Goal: Information Seeking & Learning: Learn about a topic

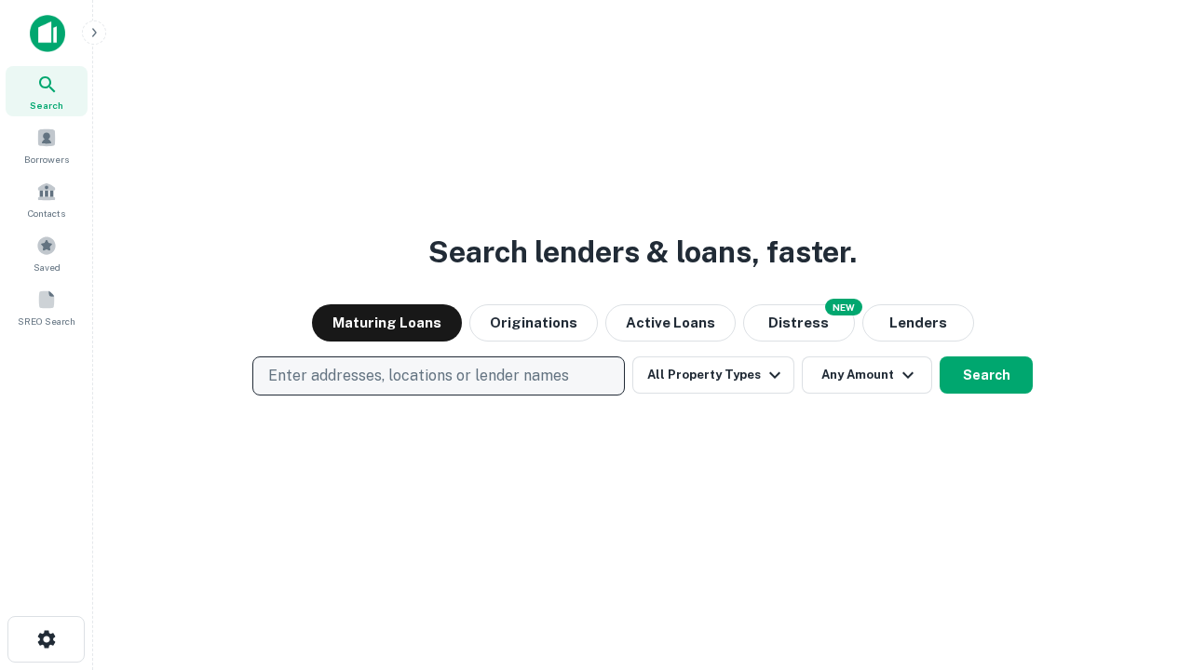
click at [438, 376] on p "Enter addresses, locations or lender names" at bounding box center [418, 376] width 301 height 22
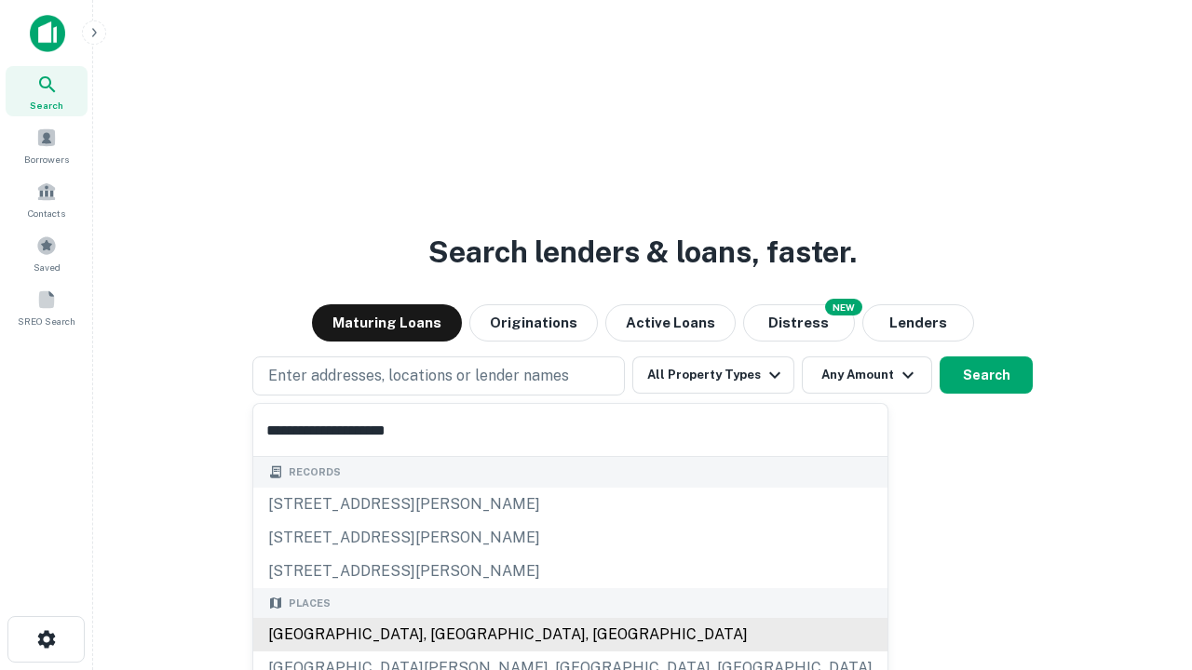
click at [445, 635] on div "Santa Monica, CA, USA" at bounding box center [570, 635] width 634 height 34
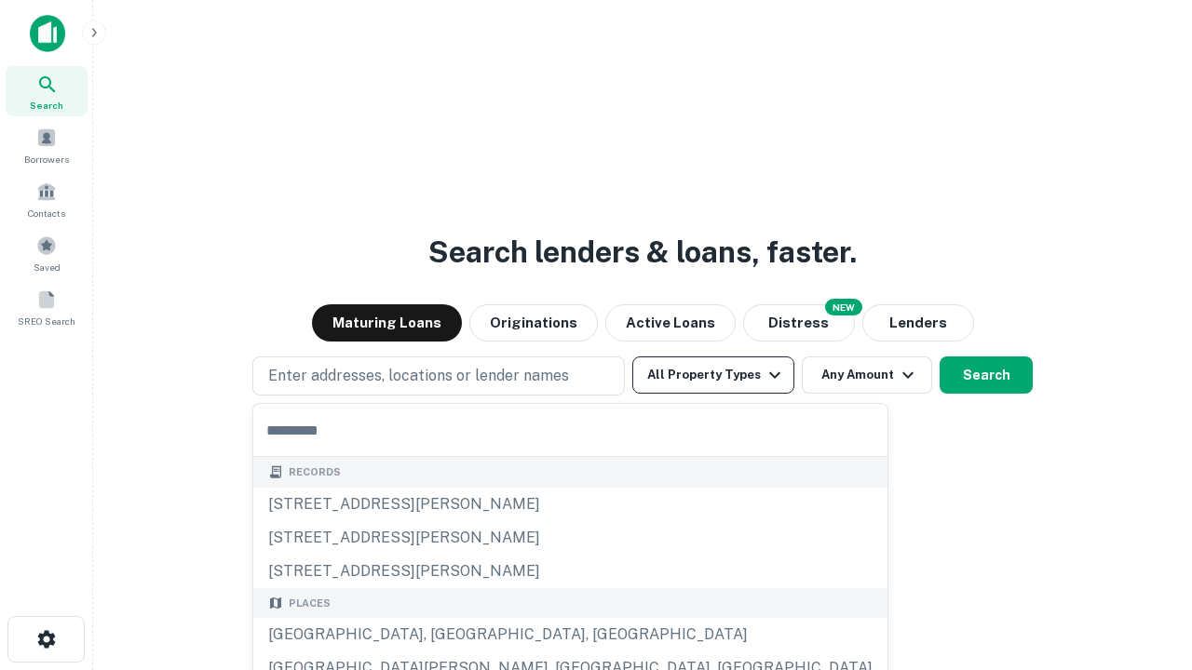
click at [713, 375] on button "All Property Types" at bounding box center [713, 375] width 162 height 37
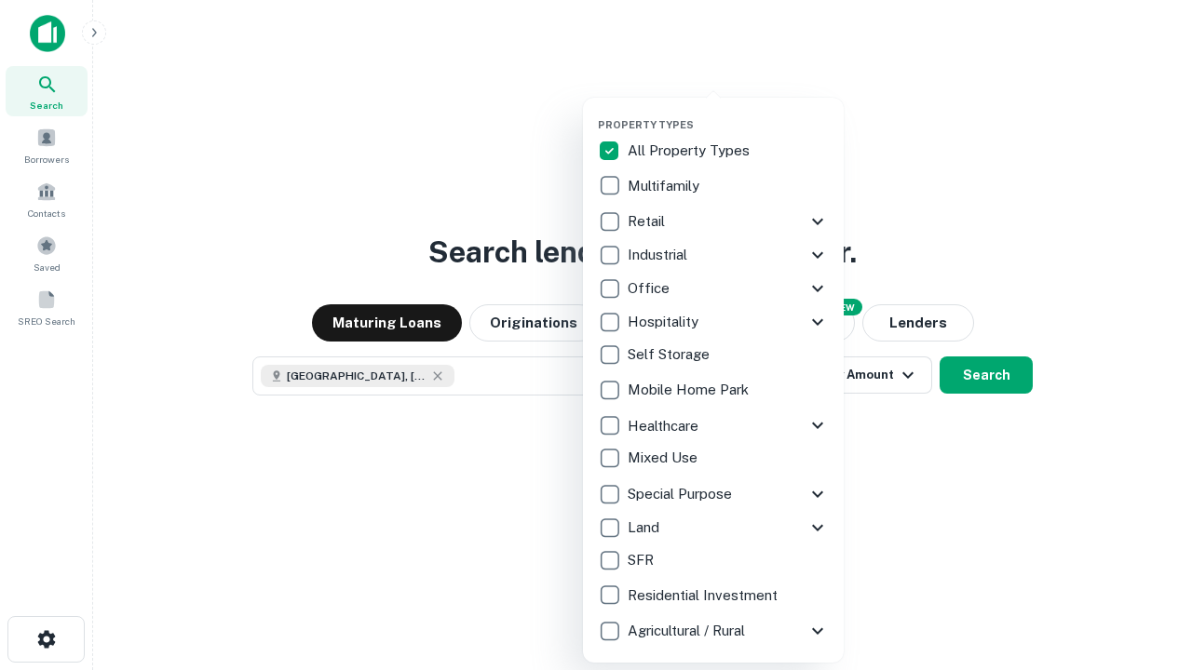
click at [728, 113] on button "button" at bounding box center [728, 113] width 261 height 1
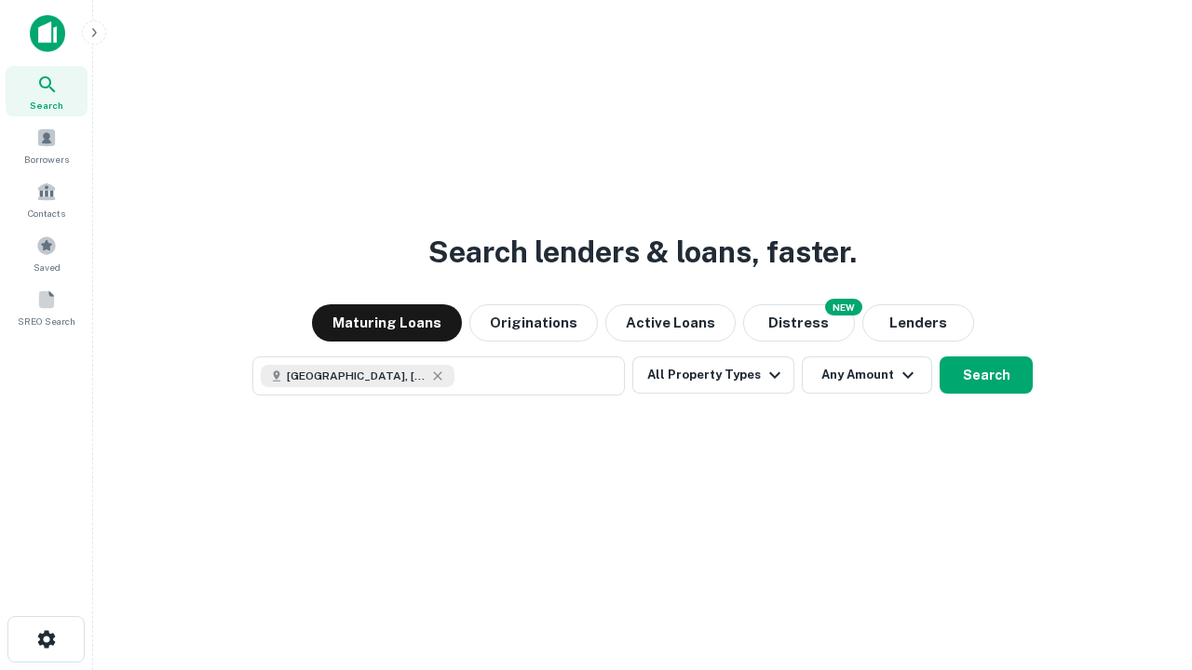
scroll to position [30, 0]
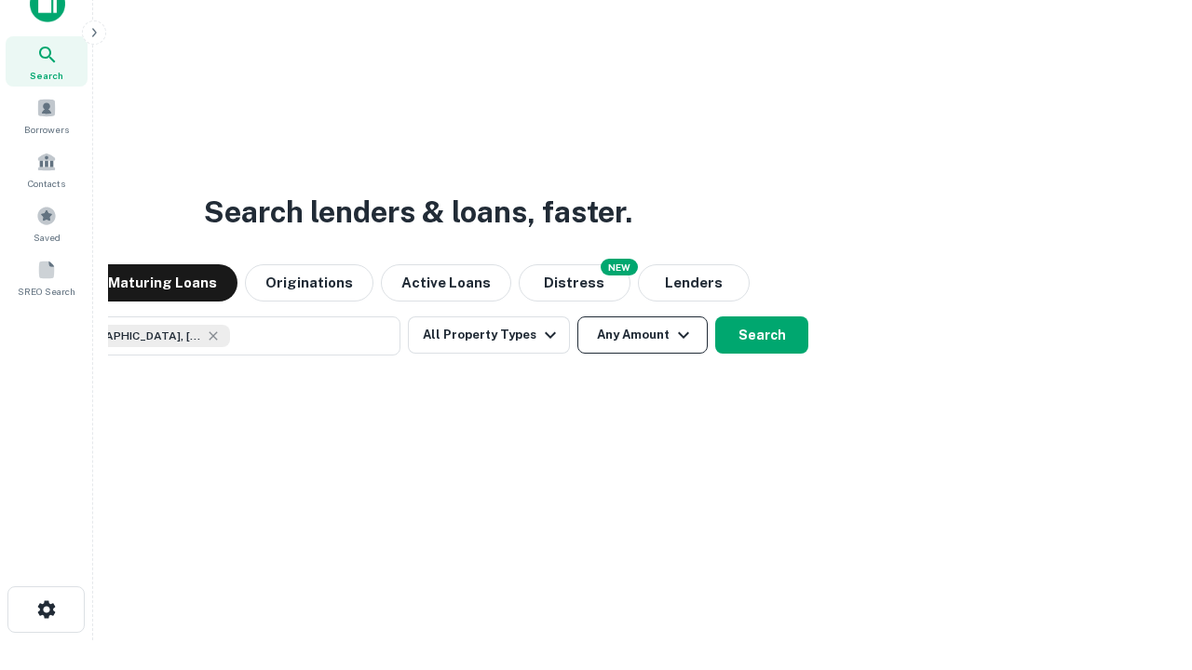
click at [577, 317] on button "Any Amount" at bounding box center [642, 335] width 130 height 37
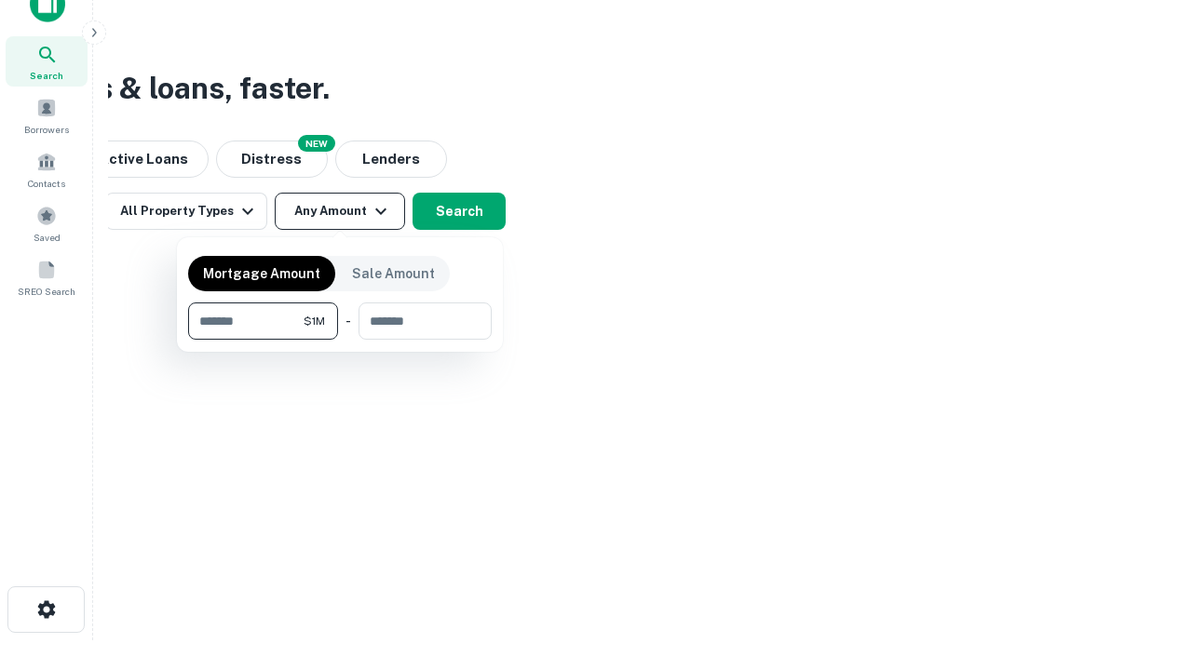
type input "*******"
click at [340, 340] on button "button" at bounding box center [340, 340] width 304 height 1
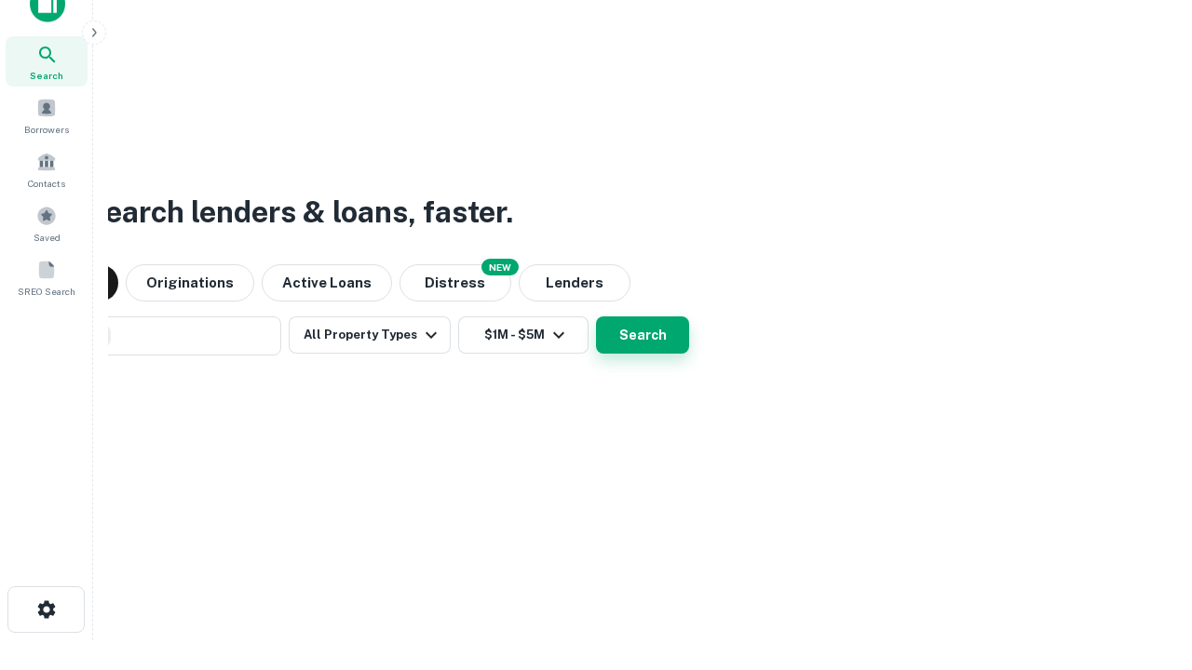
click at [596, 317] on button "Search" at bounding box center [642, 335] width 93 height 37
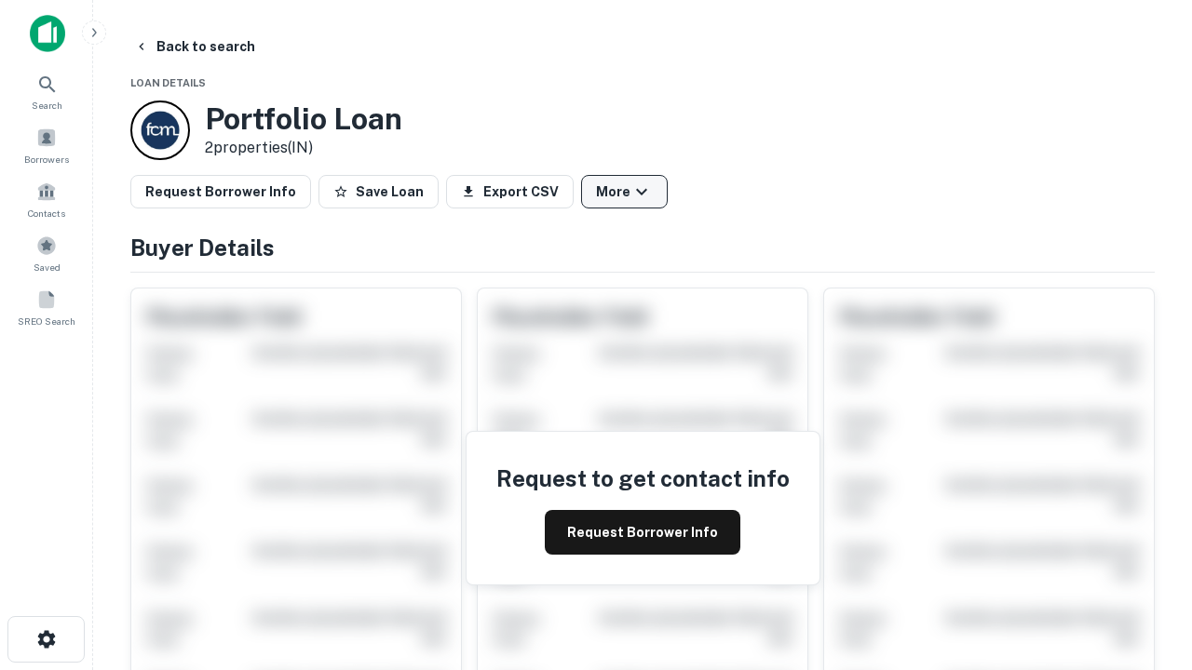
click at [624, 192] on button "More" at bounding box center [624, 192] width 87 height 34
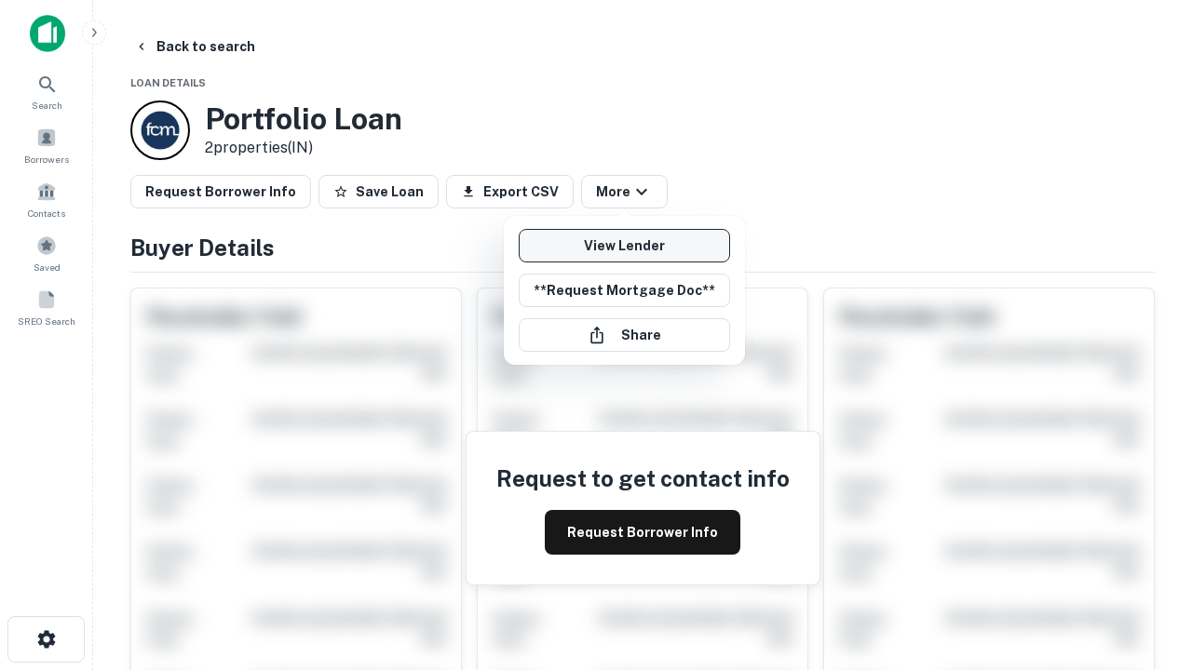
click at [624, 246] on link "View Lender" at bounding box center [624, 246] width 211 height 34
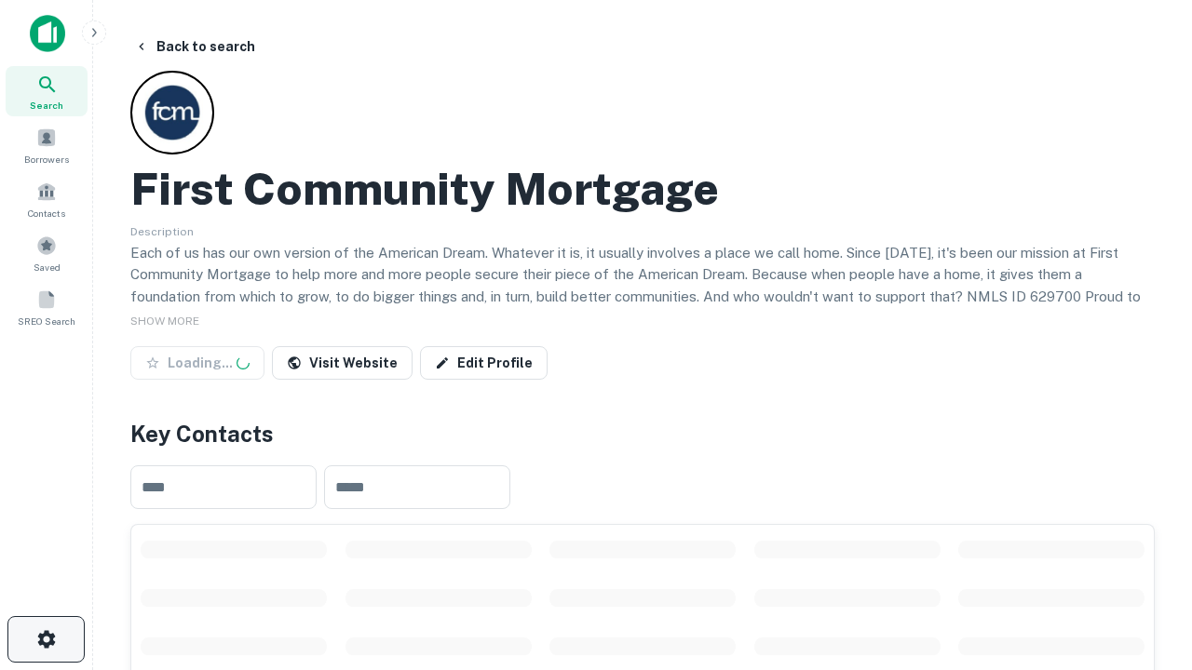
click at [46, 640] on icon "button" at bounding box center [46, 639] width 22 height 22
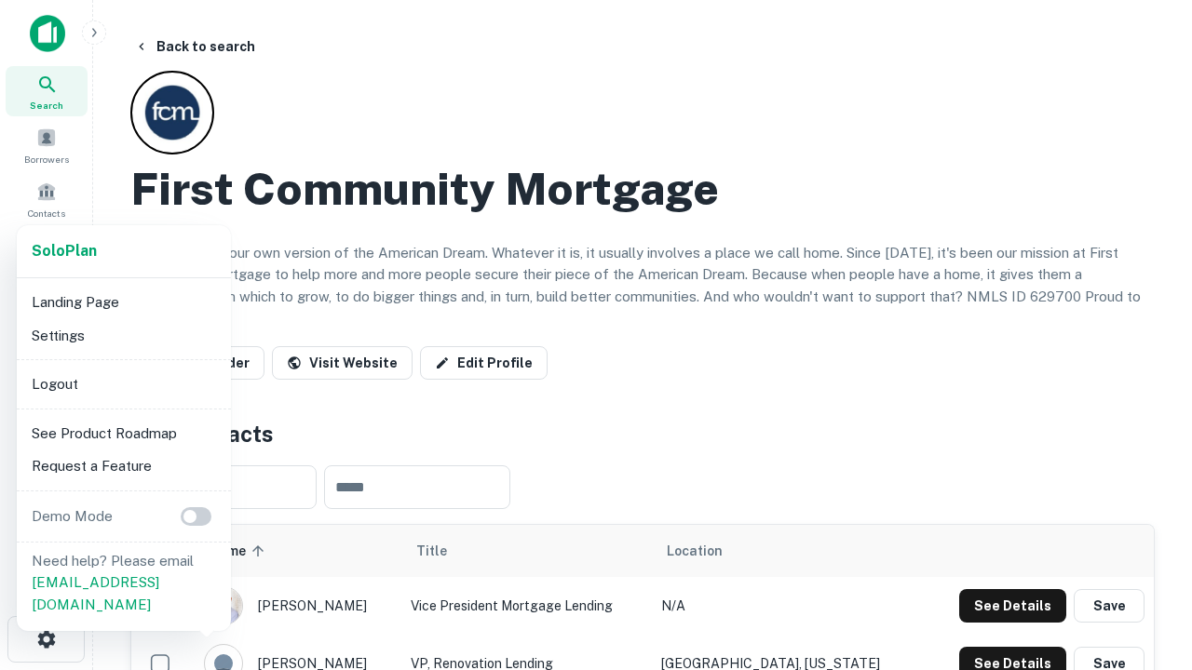
click at [123, 384] on li "Logout" at bounding box center [123, 385] width 199 height 34
